Goal: Transaction & Acquisition: Obtain resource

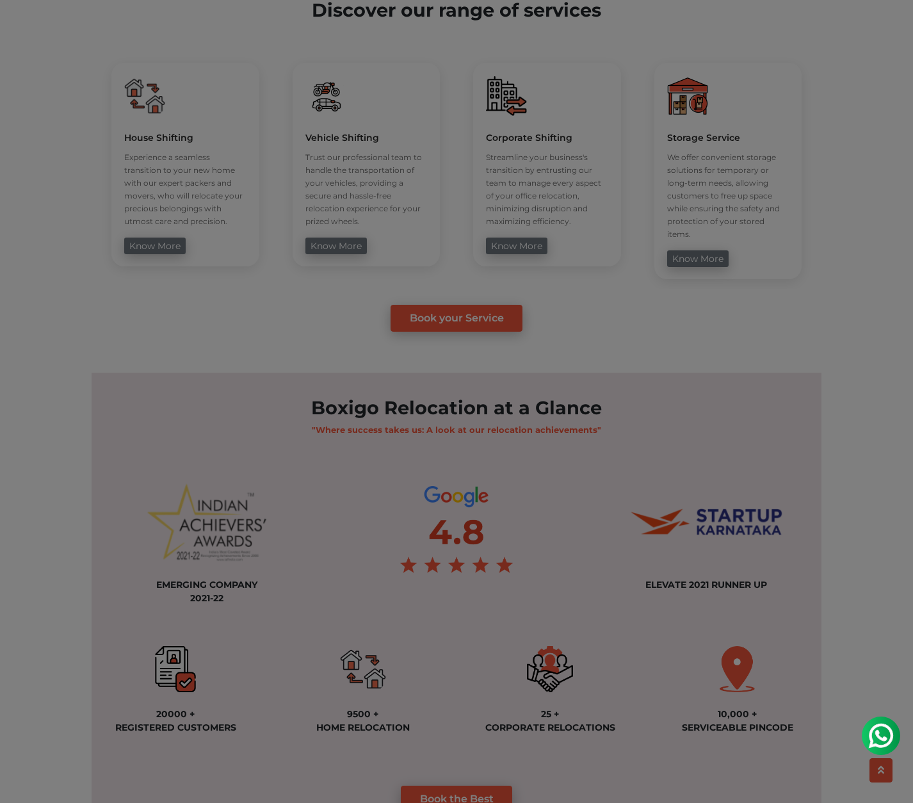
scroll to position [554, 0]
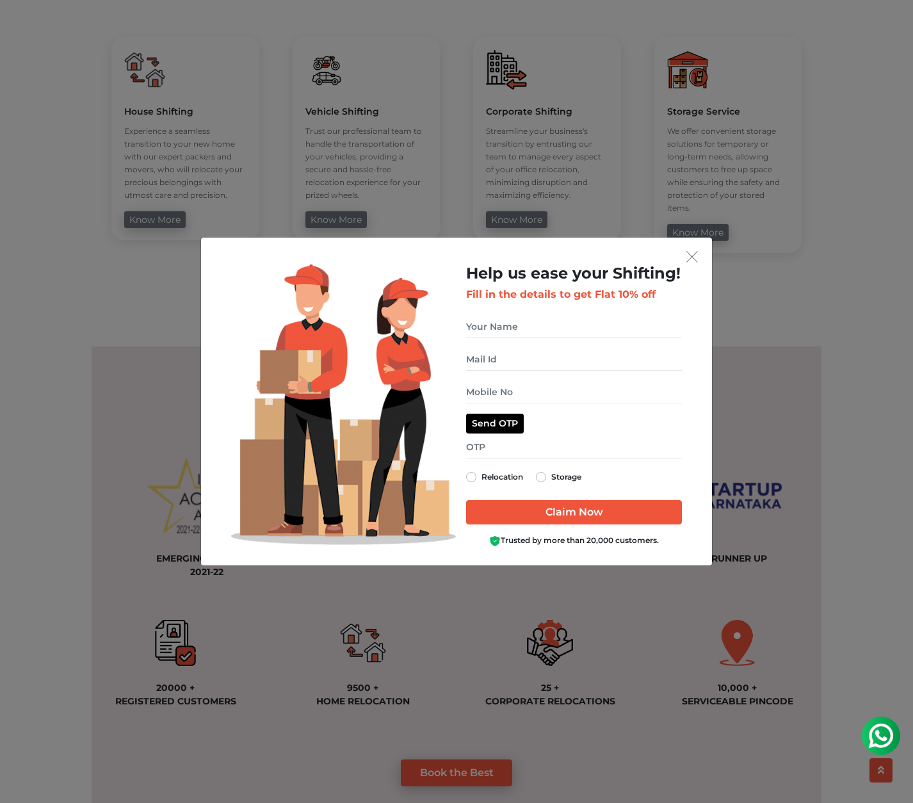
click at [694, 258] on img "get free quote dialog" at bounding box center [692, 257] width 12 height 12
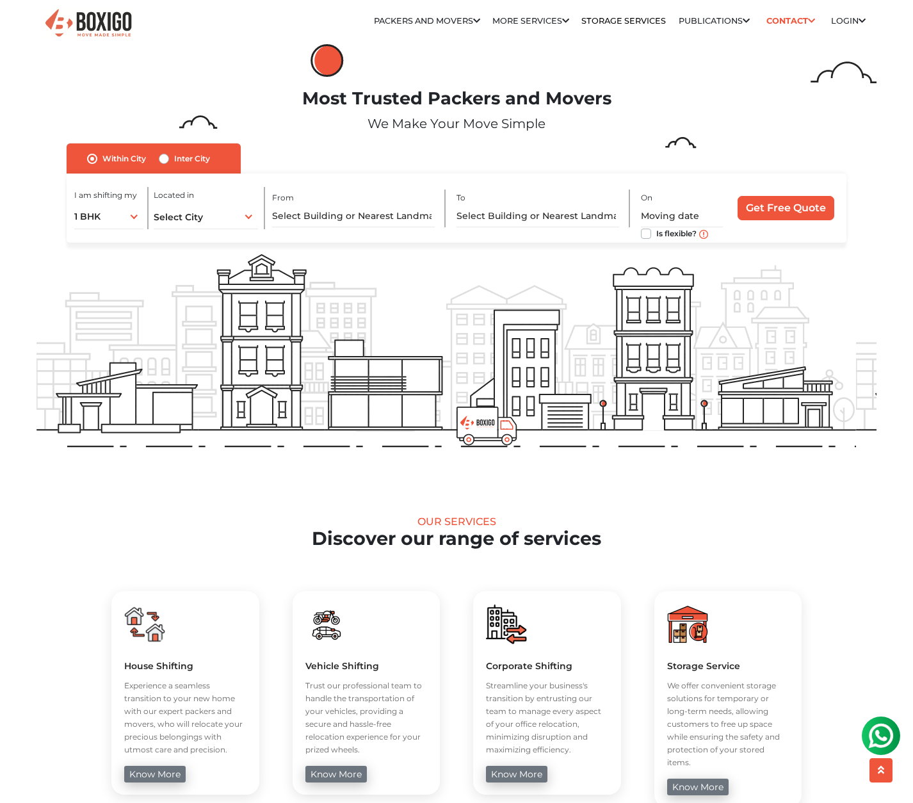
scroll to position [0, 0]
click at [725, 646] on div "Storage Service We offer convenient storage solutions for temporary or long-ter…" at bounding box center [728, 699] width 148 height 216
click at [688, 628] on img at bounding box center [687, 624] width 41 height 41
click at [715, 778] on link "know more" at bounding box center [697, 786] width 61 height 17
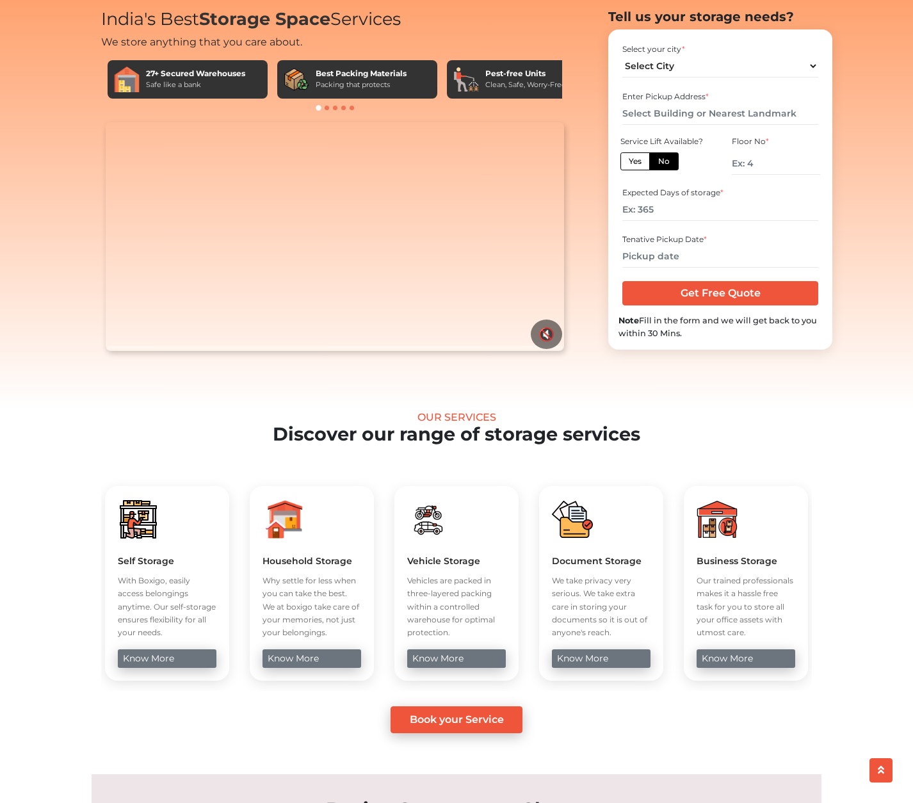
scroll to position [75, 0]
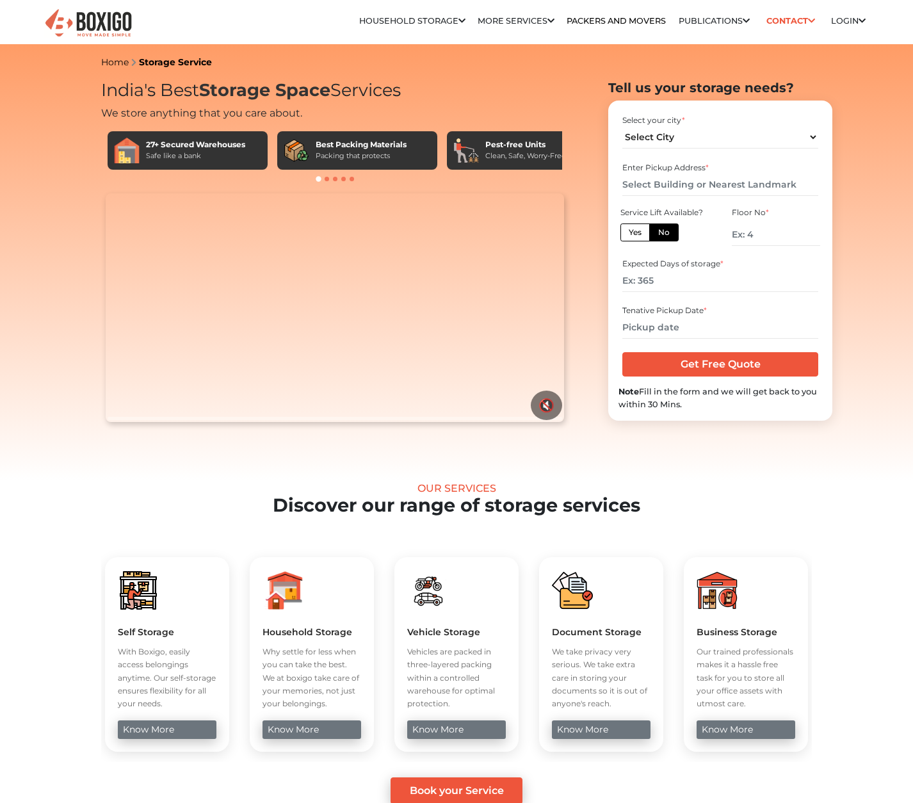
click at [328, 179] on span at bounding box center [327, 179] width 4 height 4
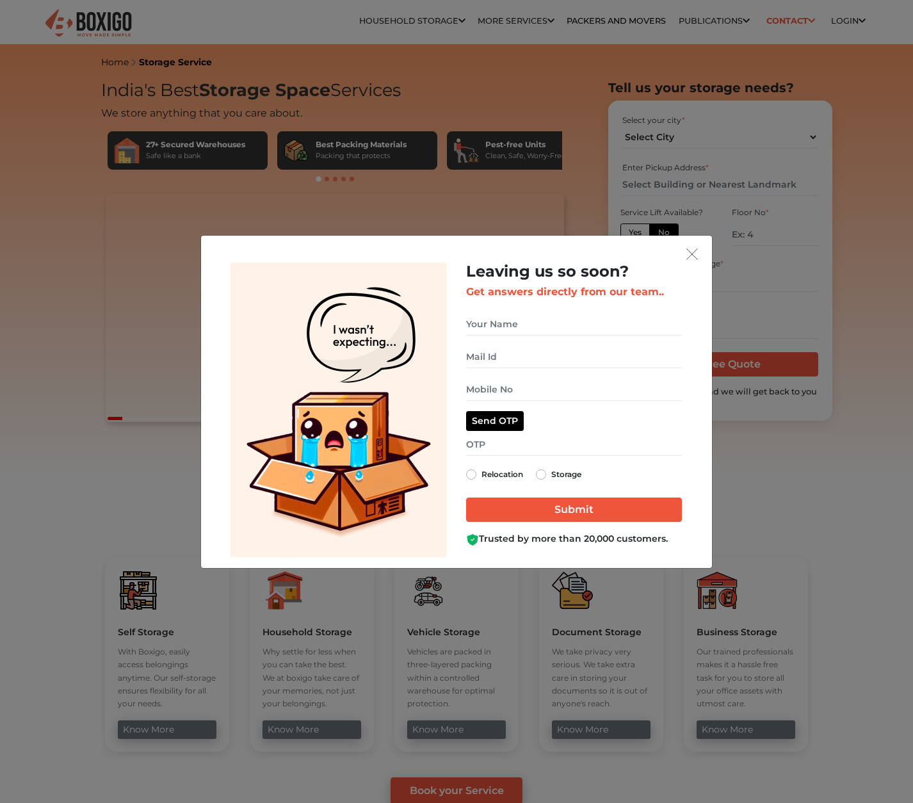
click at [694, 254] on img "get free quote dialog" at bounding box center [692, 254] width 12 height 12
